Goal: Task Accomplishment & Management: Use online tool/utility

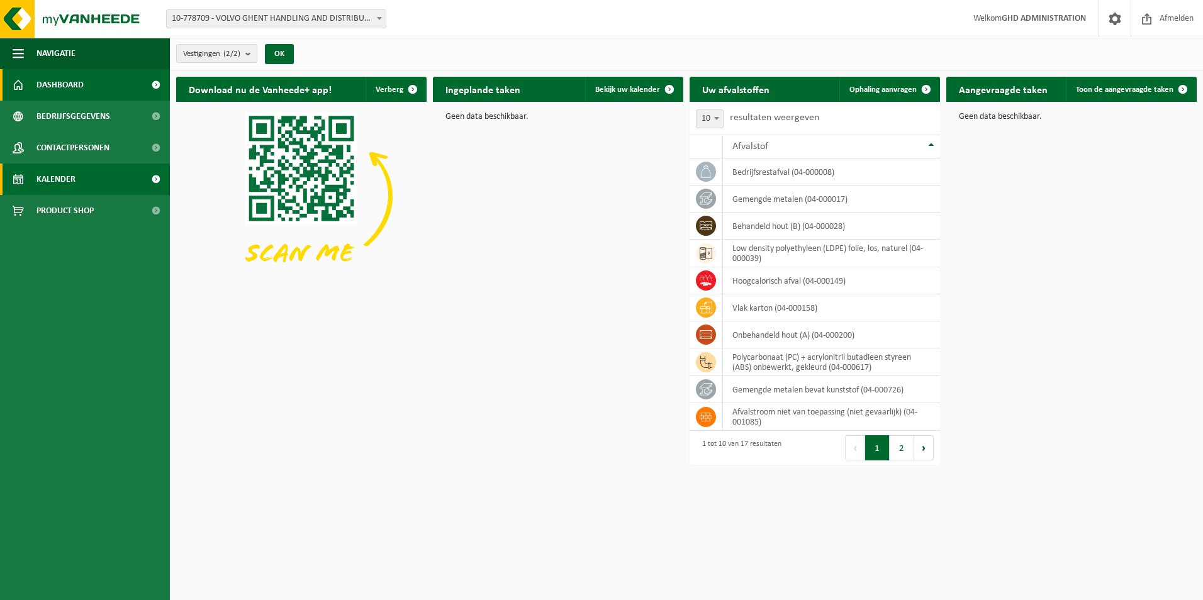
click at [75, 173] on span "Kalender" at bounding box center [56, 179] width 39 height 31
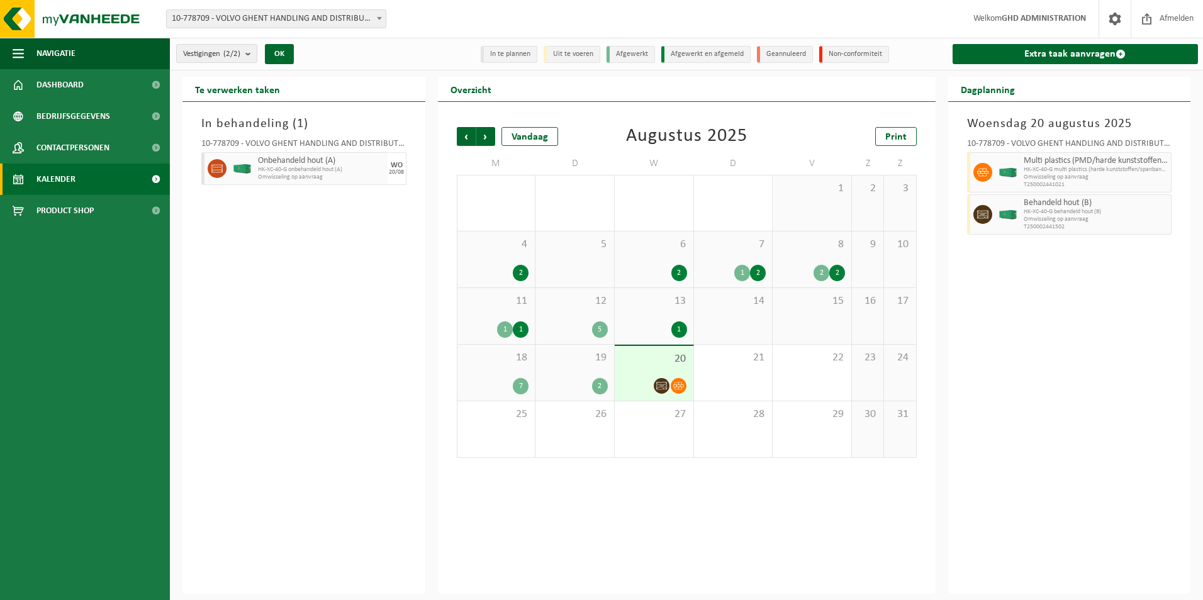
click at [638, 364] on span "20" at bounding box center [654, 359] width 66 height 14
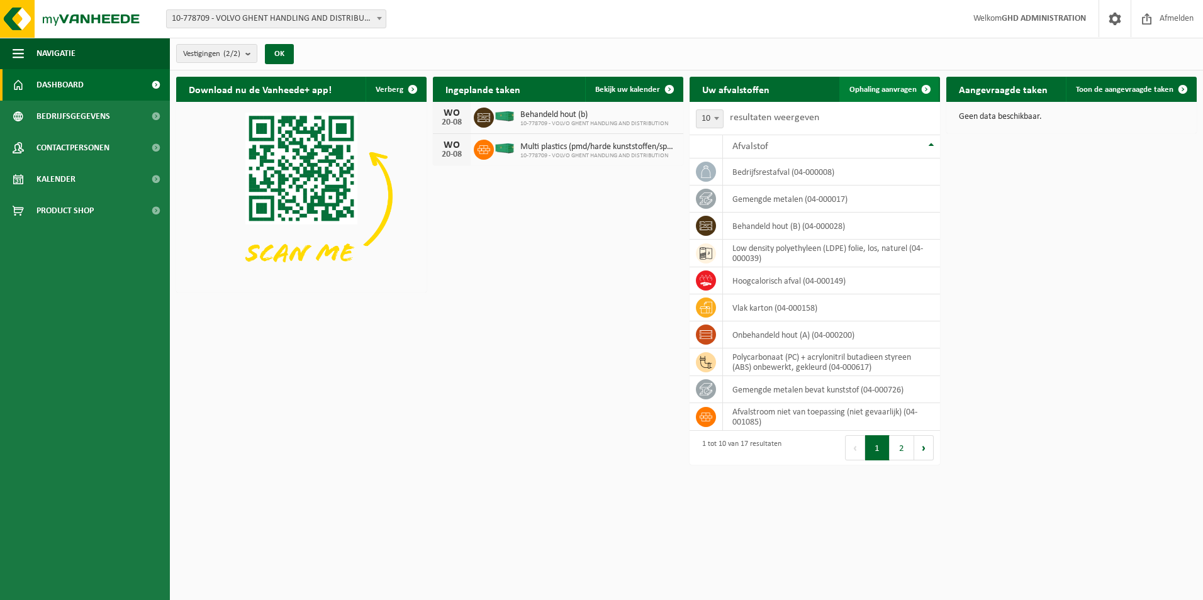
click at [872, 87] on span "Ophaling aanvragen" at bounding box center [883, 90] width 67 height 8
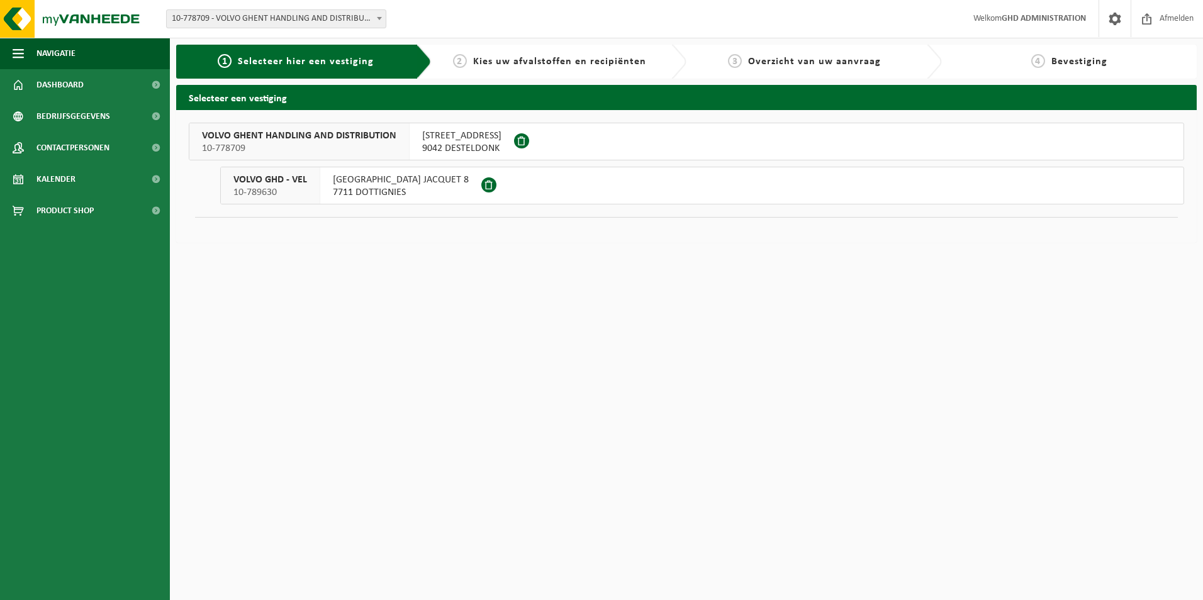
click at [475, 140] on span "SKALDENSTRAAT 102" at bounding box center [461, 136] width 79 height 13
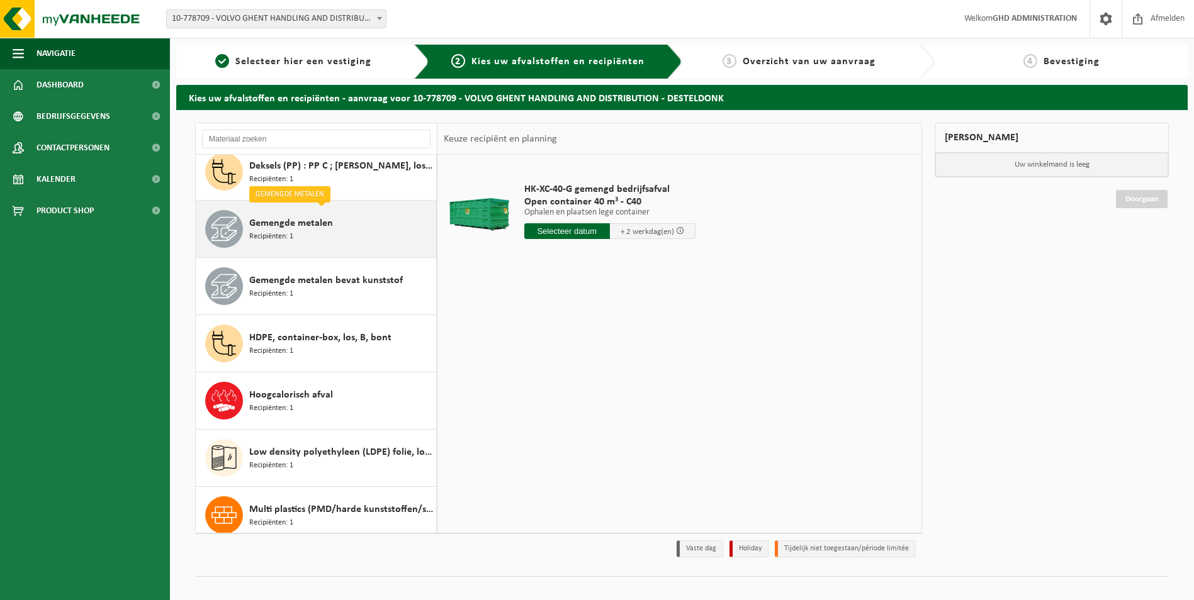
scroll to position [189, 0]
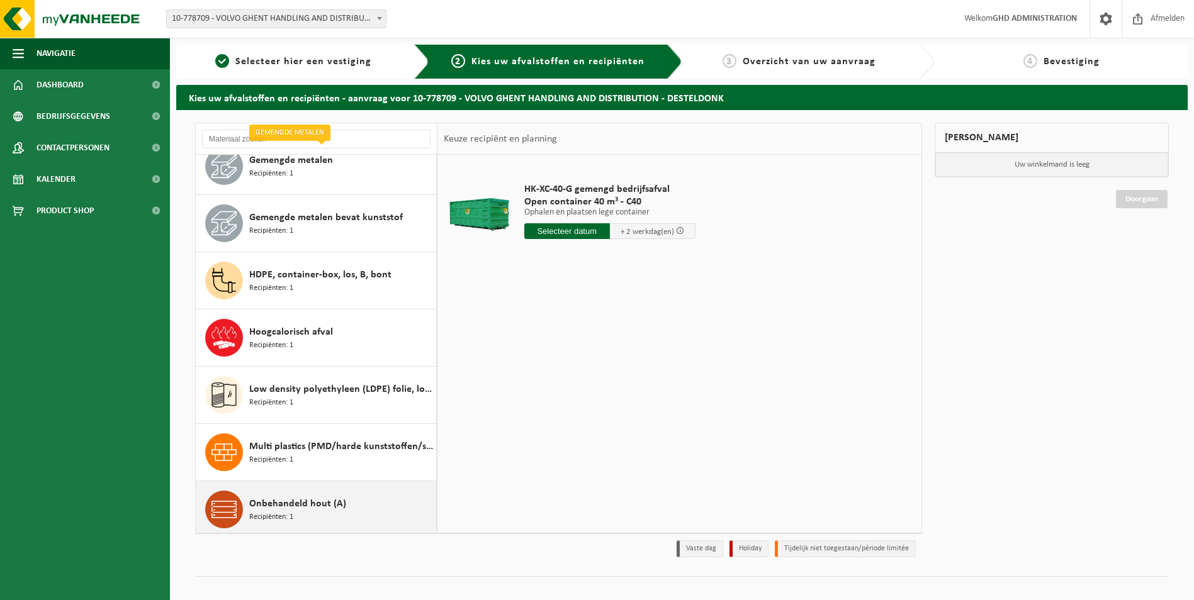
click at [321, 517] on div "Onbehandeld hout (A) Recipiënten: 1" at bounding box center [341, 510] width 184 height 38
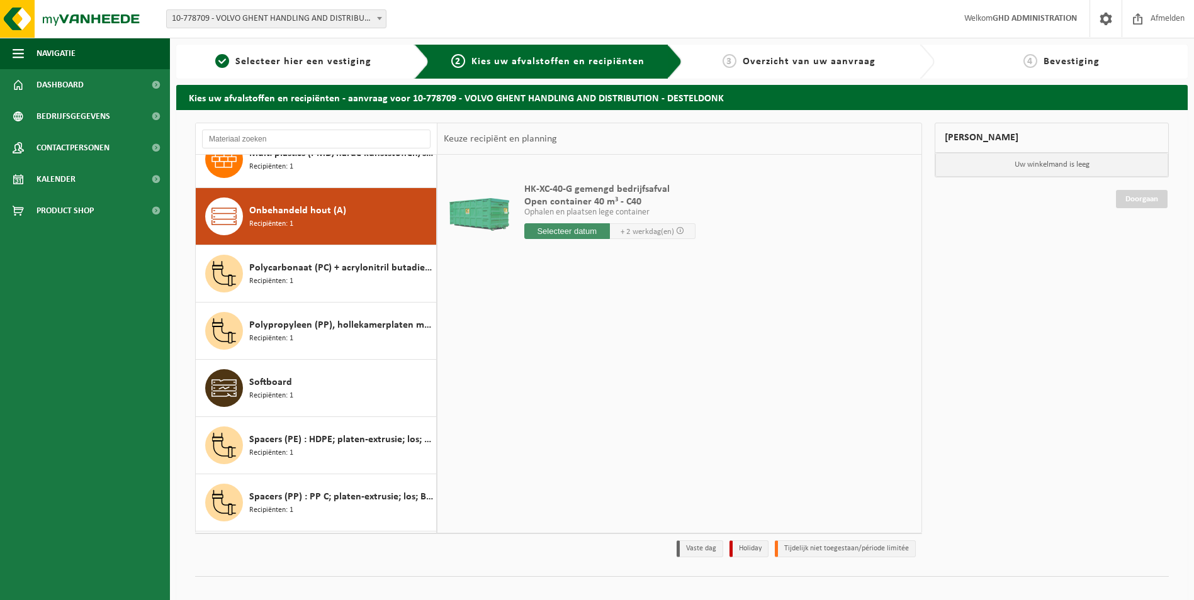
scroll to position [515, 0]
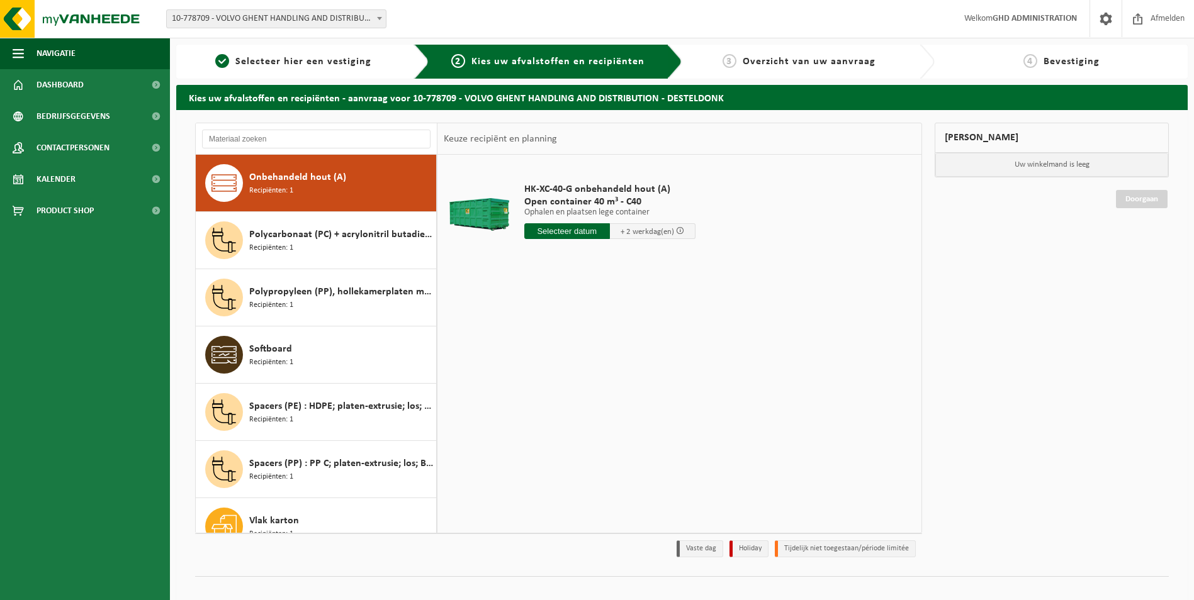
click at [558, 229] on input "text" at bounding box center [567, 231] width 86 height 16
click at [602, 359] on div "21" at bounding box center [602, 363] width 22 height 20
type input "Van 2025-08-21"
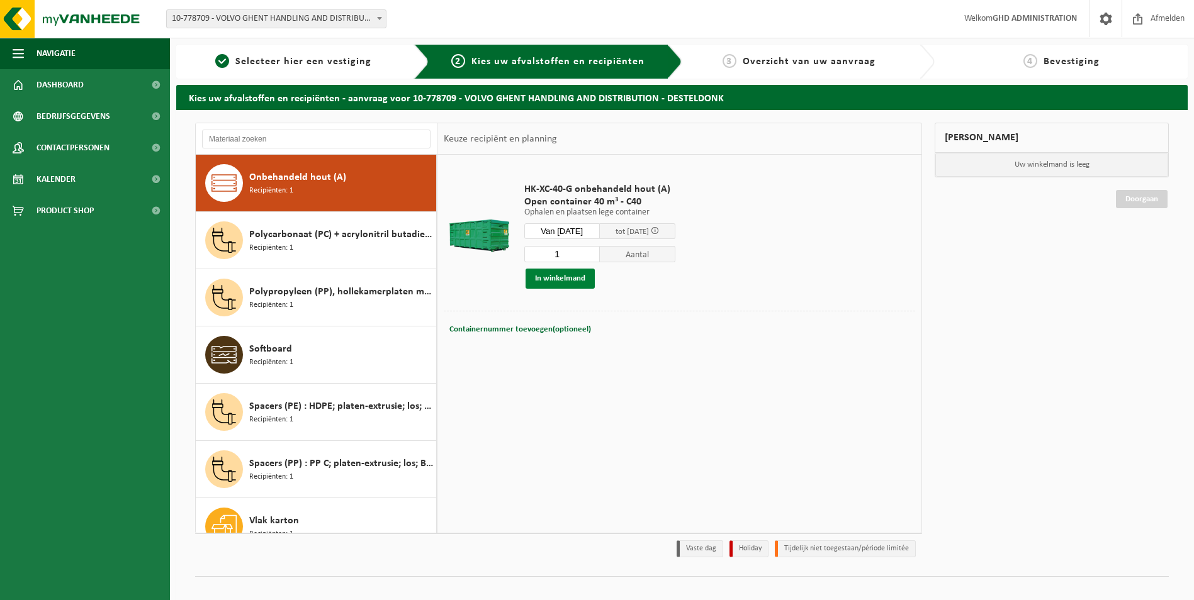
click at [576, 281] on button "In winkelmand" at bounding box center [560, 279] width 69 height 20
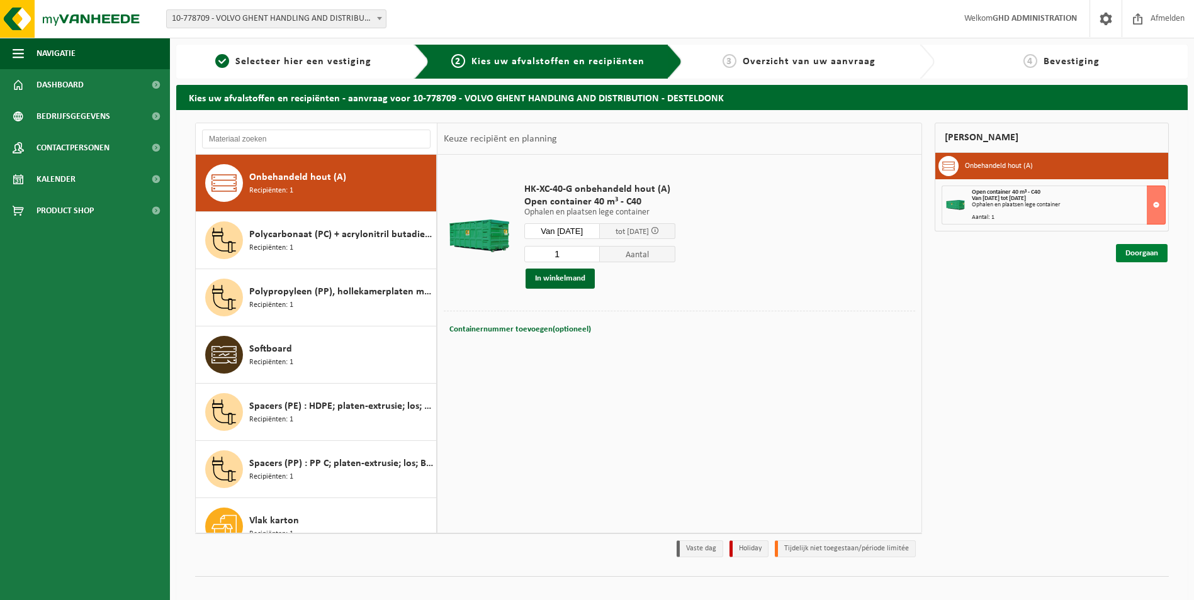
click at [1139, 253] on link "Doorgaan" at bounding box center [1142, 253] width 52 height 18
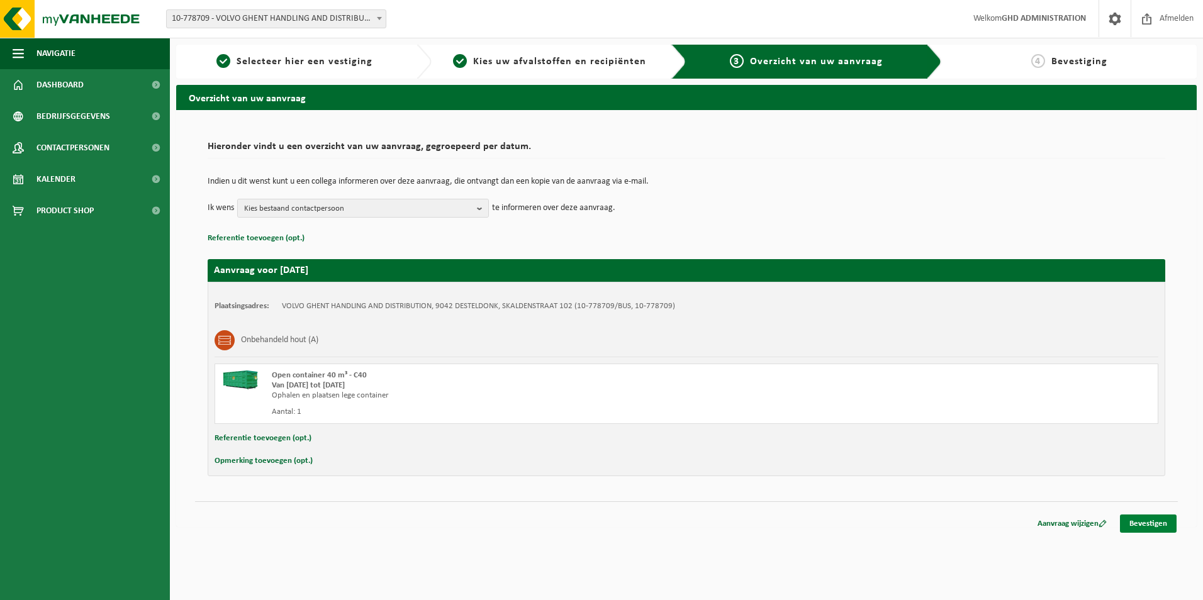
click at [1139, 524] on link "Bevestigen" at bounding box center [1148, 524] width 57 height 18
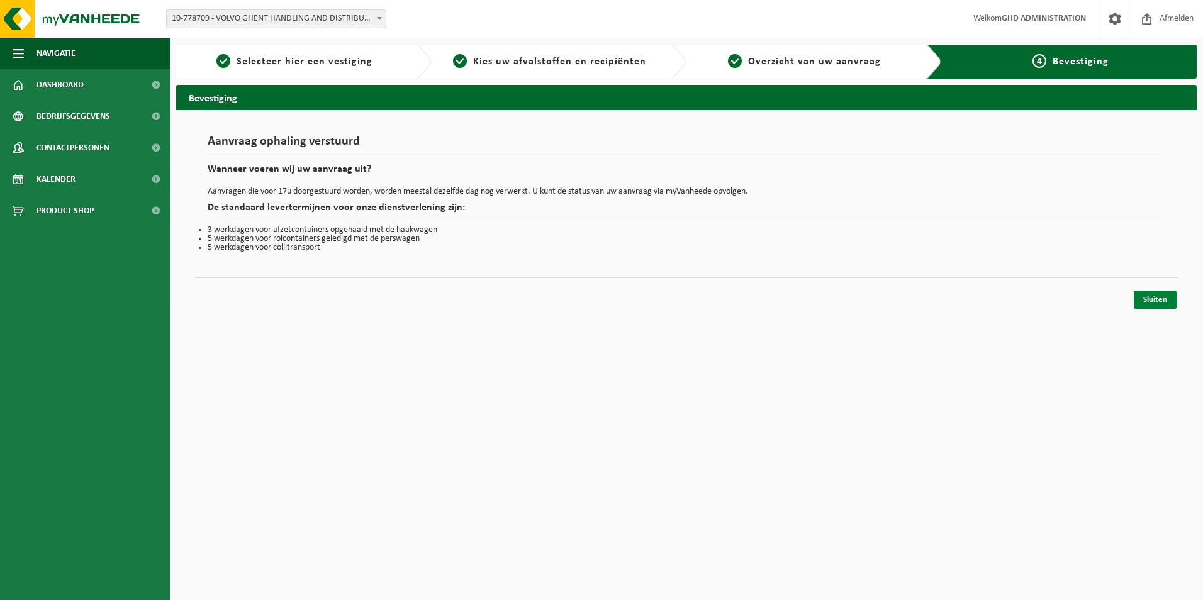
click at [1168, 307] on link "Sluiten" at bounding box center [1155, 300] width 43 height 18
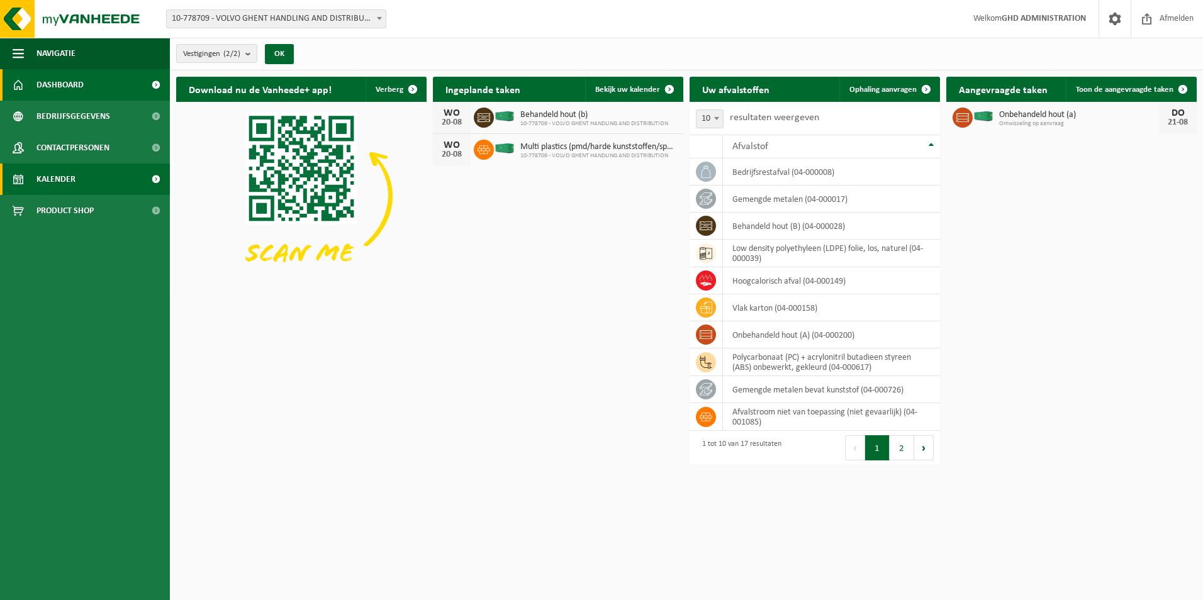
click at [60, 180] on span "Kalender" at bounding box center [56, 179] width 39 height 31
